Goal: Task Accomplishment & Management: Complete application form

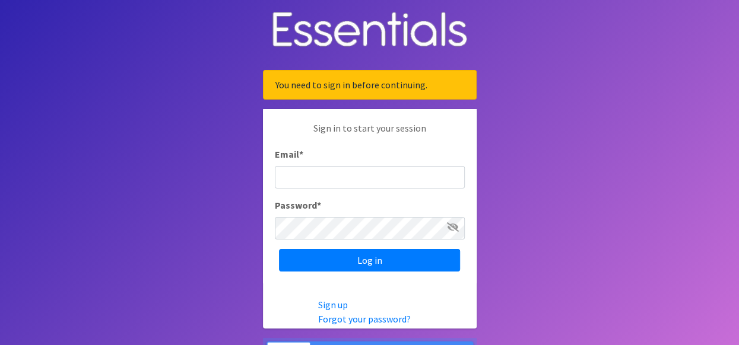
click at [411, 168] on input "Email *" at bounding box center [370, 177] width 190 height 23
click at [589, 83] on body "You need to sign in before continuing. Sign in to start your session Email * Pa…" at bounding box center [369, 194] width 739 height 389
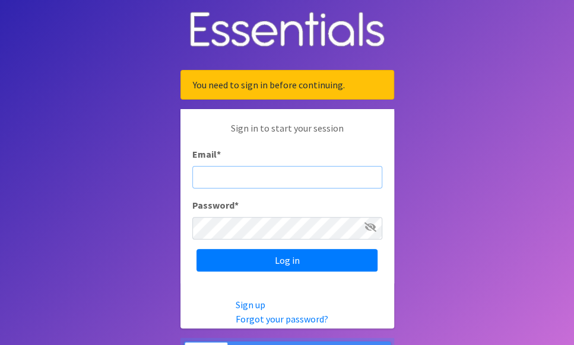
click at [301, 173] on input "Email *" at bounding box center [287, 177] width 190 height 23
click at [319, 175] on input "j" at bounding box center [287, 177] width 190 height 23
click at [537, 229] on body "You need to sign in before continuing. Sign in to start your session Email * j …" at bounding box center [287, 194] width 574 height 389
click at [229, 173] on input "j" at bounding box center [287, 177] width 190 height 23
type input "[EMAIL_ADDRESS][DOMAIN_NAME]"
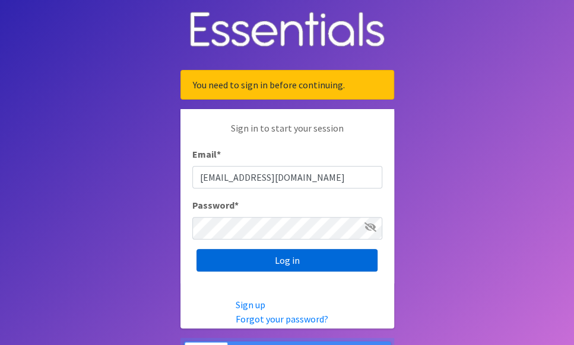
click at [318, 260] on input "Log in" at bounding box center [286, 260] width 181 height 23
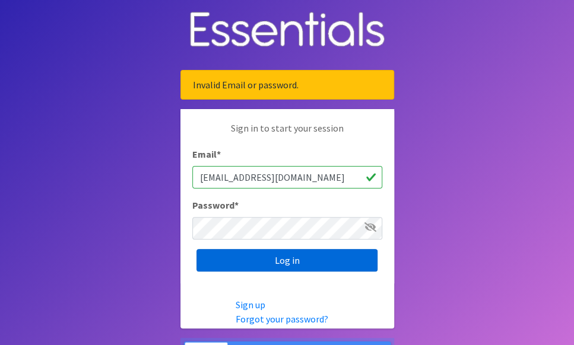
click at [317, 259] on input "Log in" at bounding box center [286, 260] width 181 height 23
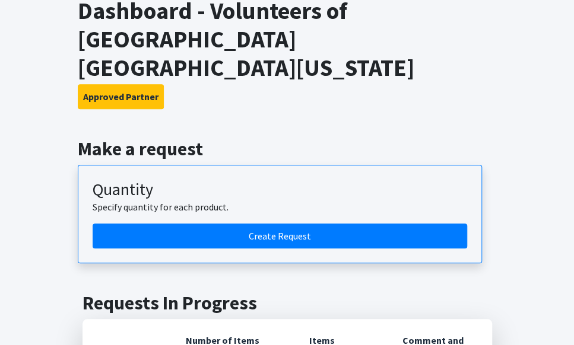
scroll to position [242, 0]
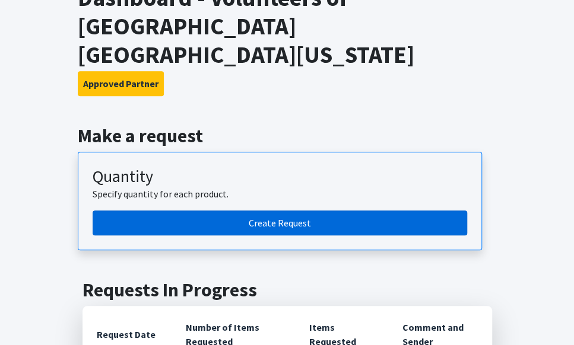
click at [262, 211] on link "Create Request" at bounding box center [280, 223] width 375 height 25
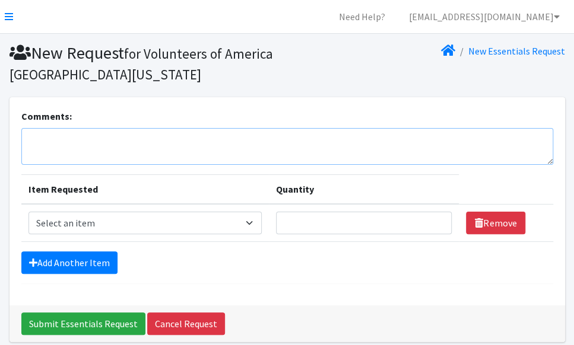
click at [249, 138] on textarea "Comments:" at bounding box center [287, 146] width 532 height 37
click at [27, 136] on textarea "9 individuals served" at bounding box center [287, 146] width 532 height 37
click at [216, 137] on textarea "September 2025, 9 individuals served" at bounding box center [287, 146] width 532 height 37
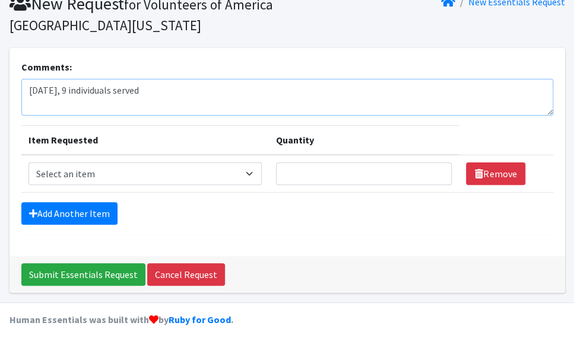
type textarea "September 2025, 9 individuals served"
click at [217, 175] on select "Select an item Diaper - 2T/3T Bundle Diapers - 3T/4T Bundle Diapers - 4T/5T Bun…" at bounding box center [144, 174] width 233 height 23
click at [254, 171] on select "Select an item Diaper - 2T/3T Bundle Diapers - 3T/4T Bundle Diapers - 4T/5T Bun…" at bounding box center [144, 174] width 233 height 23
select select "14872"
click at [28, 163] on select "Select an item Diaper - 2T/3T Bundle Diapers - 3T/4T Bundle Diapers - 4T/5T Bun…" at bounding box center [144, 174] width 233 height 23
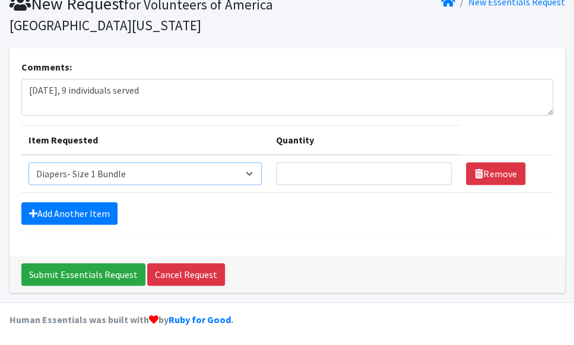
click at [248, 175] on select "Select an item Diaper - 2T/3T Bundle Diapers - 3T/4T Bundle Diapers - 4T/5T Bun…" at bounding box center [144, 174] width 233 height 23
click at [28, 163] on select "Select an item Diaper - 2T/3T Bundle Diapers - 3T/4T Bundle Diapers - 4T/5T Bun…" at bounding box center [144, 174] width 233 height 23
click at [359, 174] on input "Quantity" at bounding box center [364, 174] width 176 height 23
click at [435, 167] on input "1" at bounding box center [364, 174] width 176 height 23
type input "2"
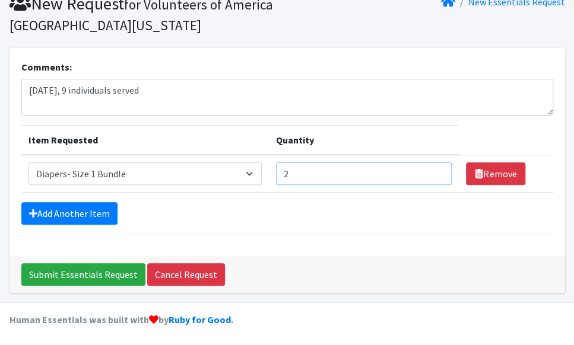
click at [436, 169] on input "2" at bounding box center [364, 174] width 176 height 23
click at [63, 218] on link "Add Another Item" at bounding box center [69, 213] width 96 height 23
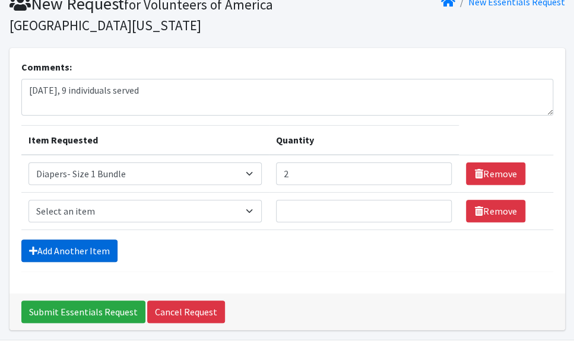
scroll to position [87, 0]
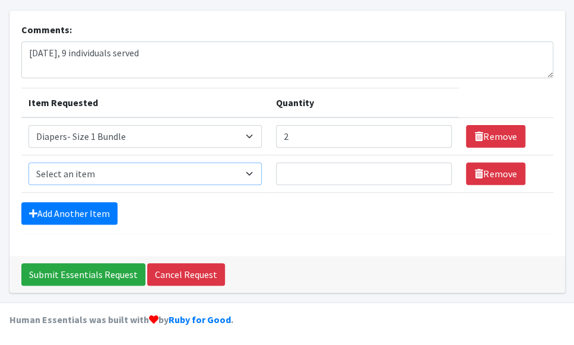
click at [255, 175] on select "Select an item Diaper - 2T/3T Bundle Diapers - 3T/4T Bundle Diapers - 4T/5T Bun…" at bounding box center [144, 174] width 233 height 23
select select "14877"
click at [28, 163] on select "Select an item Diaper - 2T/3T Bundle Diapers - 3T/4T Bundle Diapers - 4T/5T Bun…" at bounding box center [144, 174] width 233 height 23
click at [405, 177] on input "Quantity" at bounding box center [364, 174] width 176 height 23
type input "1"
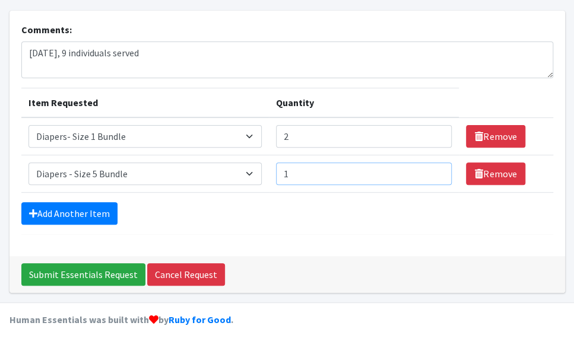
click at [437, 168] on input "1" at bounding box center [364, 174] width 176 height 23
click at [83, 219] on link "Add Another Item" at bounding box center [69, 213] width 96 height 23
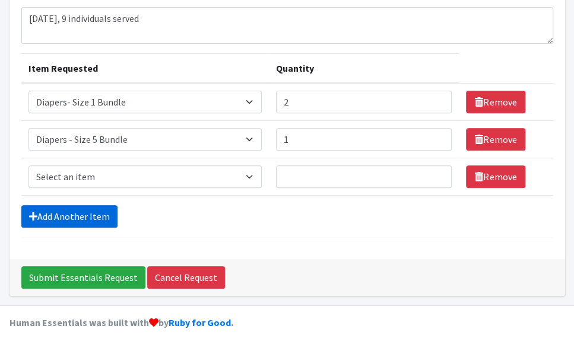
scroll to position [123, 0]
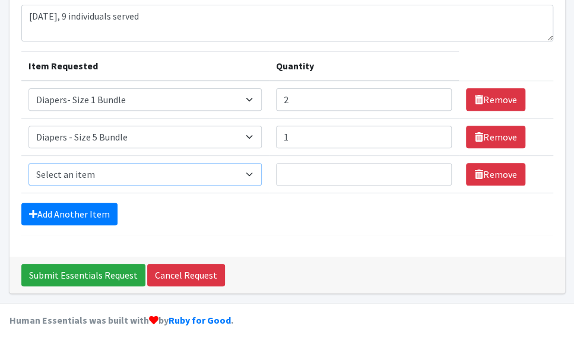
click at [258, 176] on select "Select an item Diaper - 2T/3T Bundle Diapers - 3T/4T Bundle Diapers - 4T/5T Bun…" at bounding box center [144, 174] width 233 height 23
select select "2200"
click at [28, 163] on select "Select an item Diaper - 2T/3T Bundle Diapers - 3T/4T Bundle Diapers - 4T/5T Bun…" at bounding box center [144, 174] width 233 height 23
click at [343, 163] on input "Quantity" at bounding box center [364, 174] width 176 height 23
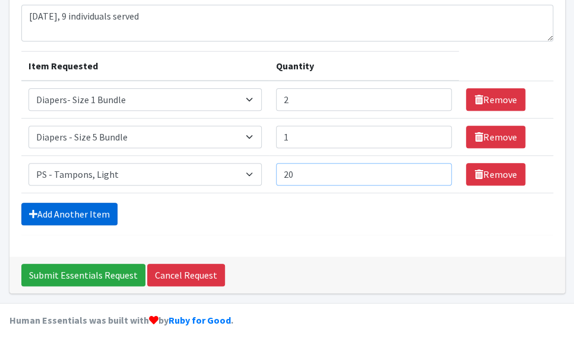
type input "20"
click at [65, 215] on link "Add Another Item" at bounding box center [69, 214] width 96 height 23
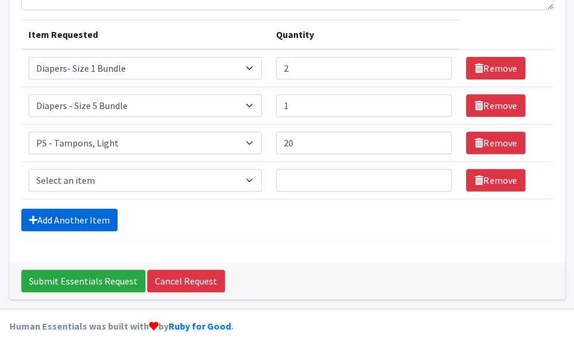
scroll to position [161, 0]
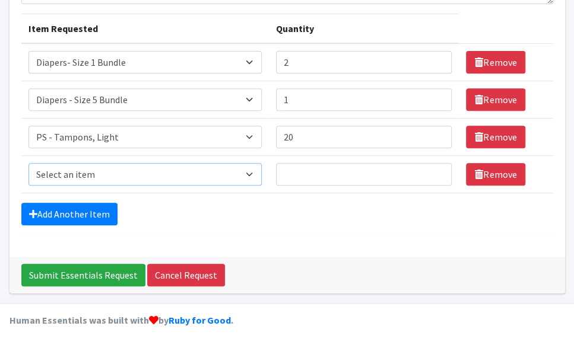
click at [256, 179] on select "Select an item Diaper - 2T/3T Bundle Diapers - 3T/4T Bundle Diapers - 4T/5T Bun…" at bounding box center [144, 174] width 233 height 23
select select "2202"
click at [28, 163] on select "Select an item Diaper - 2T/3T Bundle Diapers - 3T/4T Bundle Diapers - 4T/5T Bun…" at bounding box center [144, 174] width 233 height 23
click at [305, 177] on input "Quantity" at bounding box center [364, 174] width 176 height 23
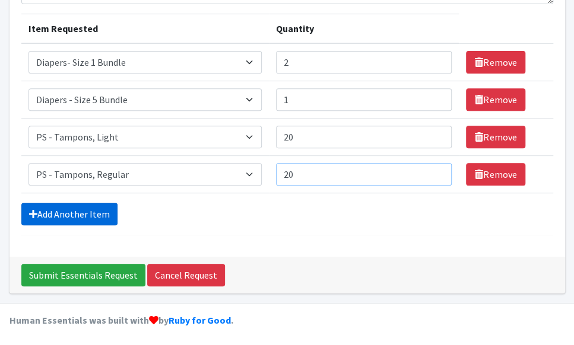
type input "20"
click at [69, 214] on link "Add Another Item" at bounding box center [69, 214] width 96 height 23
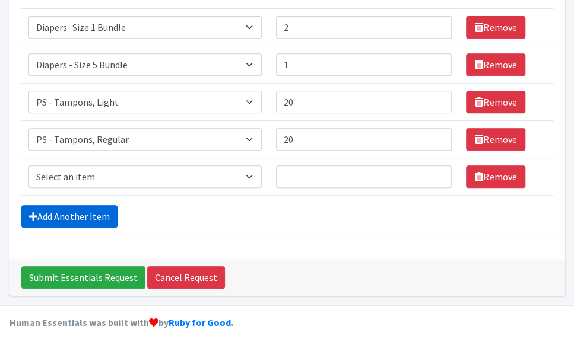
scroll to position [198, 0]
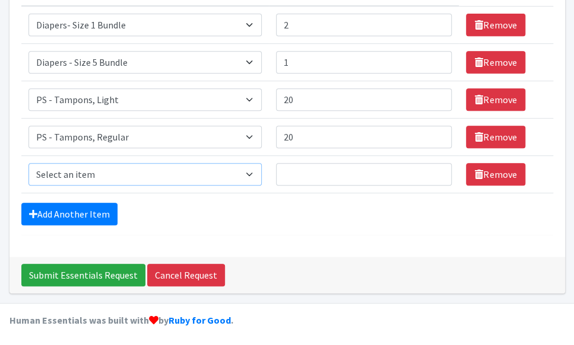
click at [210, 164] on select "Select an item Diaper - 2T/3T Bundle Diapers - 3T/4T Bundle Diapers - 4T/5T Bun…" at bounding box center [144, 174] width 233 height 23
select select "2201"
click at [28, 163] on select "Select an item Diaper - 2T/3T Bundle Diapers - 3T/4T Bundle Diapers - 4T/5T Bun…" at bounding box center [144, 174] width 233 height 23
click at [322, 175] on input "Quantity" at bounding box center [364, 174] width 176 height 23
type input "20"
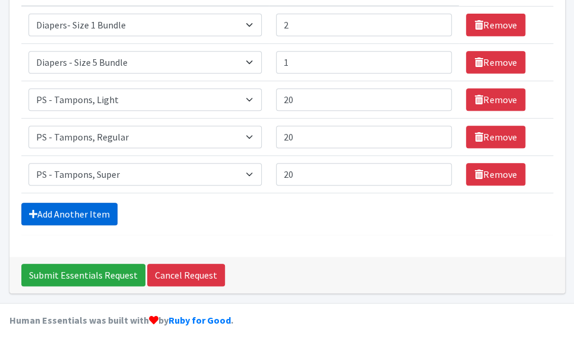
click at [33, 212] on icon at bounding box center [33, 214] width 8 height 9
click at [93, 214] on link "Add Another Item" at bounding box center [69, 214] width 96 height 23
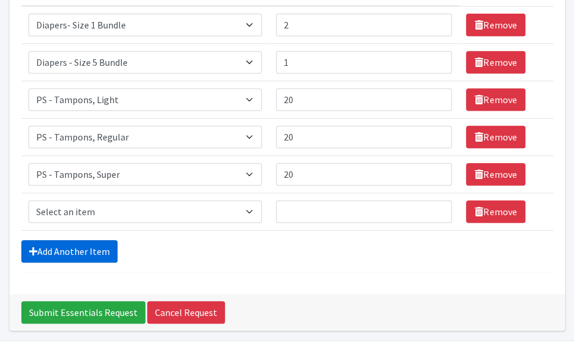
scroll to position [235, 0]
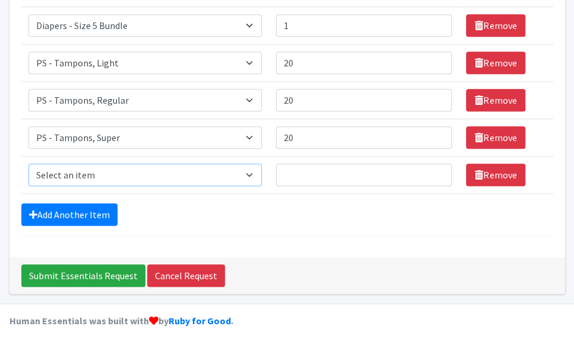
click at [252, 176] on select "Select an item Diaper - 2T/3T Bundle Diapers - 3T/4T Bundle Diapers - 4T/5T Bun…" at bounding box center [144, 175] width 233 height 23
select select "14889"
click at [28, 164] on select "Select an item Diaper - 2T/3T Bundle Diapers - 3T/4T Bundle Diapers - 4T/5T Bun…" at bounding box center [144, 175] width 233 height 23
click at [434, 177] on input "1" at bounding box center [364, 175] width 176 height 23
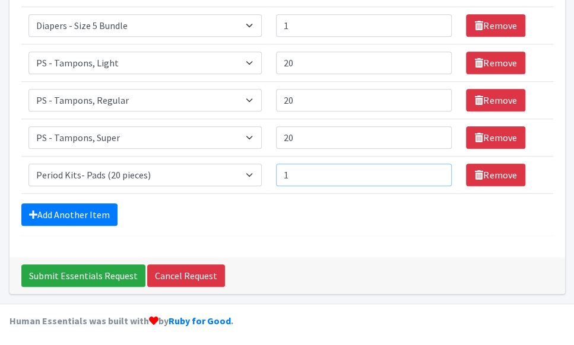
click at [434, 177] on input "1" at bounding box center [364, 175] width 176 height 23
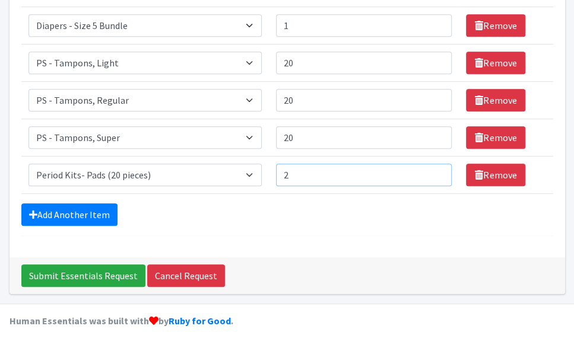
click at [433, 167] on input "2" at bounding box center [364, 175] width 176 height 23
click at [433, 167] on input "3" at bounding box center [364, 175] width 176 height 23
click at [433, 167] on input "4" at bounding box center [364, 175] width 176 height 23
type input "5"
click at [433, 167] on input "5" at bounding box center [364, 175] width 176 height 23
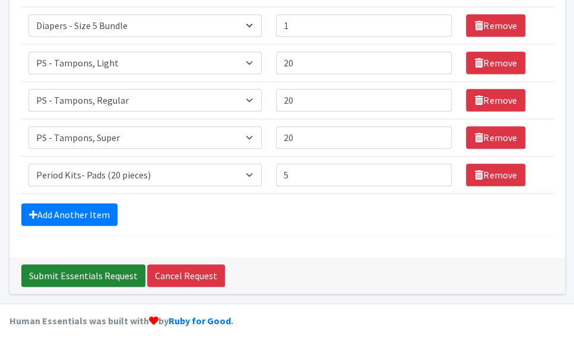
click at [76, 269] on input "Submit Essentials Request" at bounding box center [83, 276] width 124 height 23
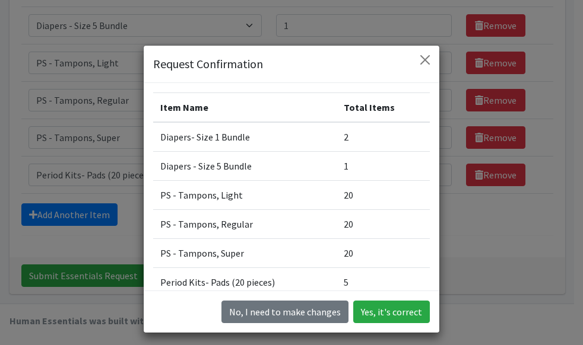
drag, startPoint x: 425, startPoint y: 109, endPoint x: 452, endPoint y: 224, distance: 117.8
click at [452, 224] on div "Request Confirmation Item Name Total Items Diapers- Size 1 Bundle 2 Diapers - S…" at bounding box center [291, 172] width 583 height 345
click at [402, 308] on button "Yes, it's correct" at bounding box center [391, 312] width 77 height 23
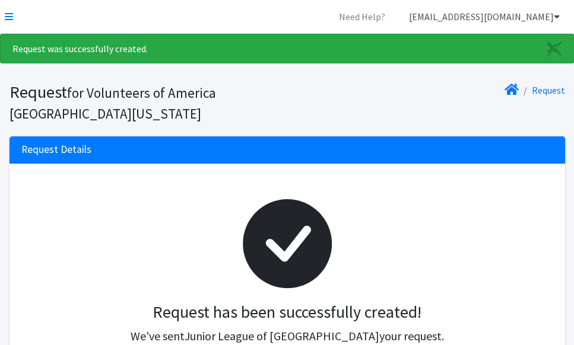
click at [551, 18] on link "[EMAIL_ADDRESS][DOMAIN_NAME]" at bounding box center [484, 17] width 170 height 24
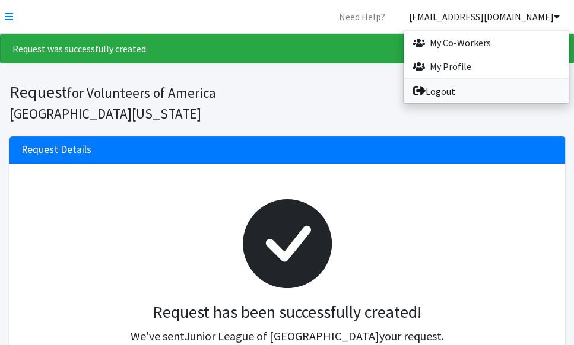
click at [455, 92] on link "Logout" at bounding box center [486, 92] width 165 height 24
